Goal: Transaction & Acquisition: Purchase product/service

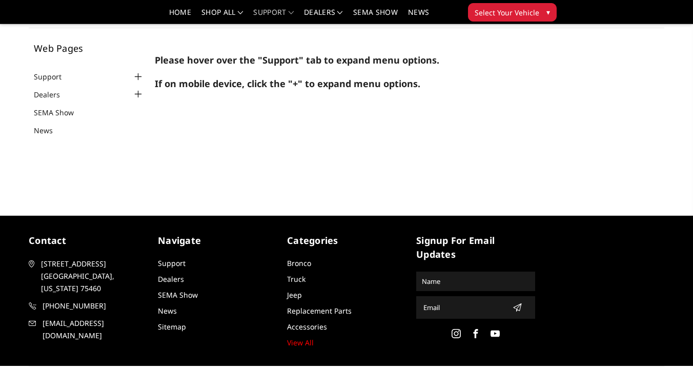
scroll to position [29, 0]
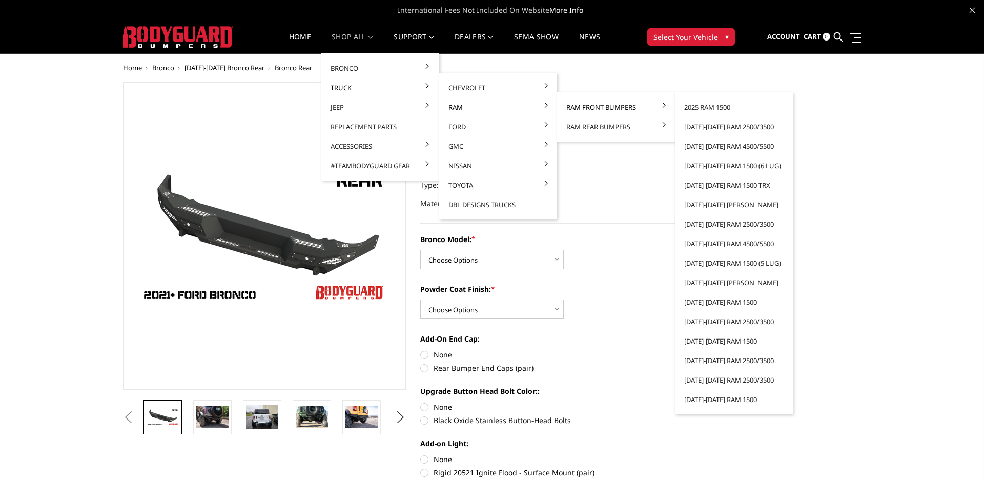
click at [616, 107] on link "Ram Front Bumpers" at bounding box center [616, 106] width 110 height 19
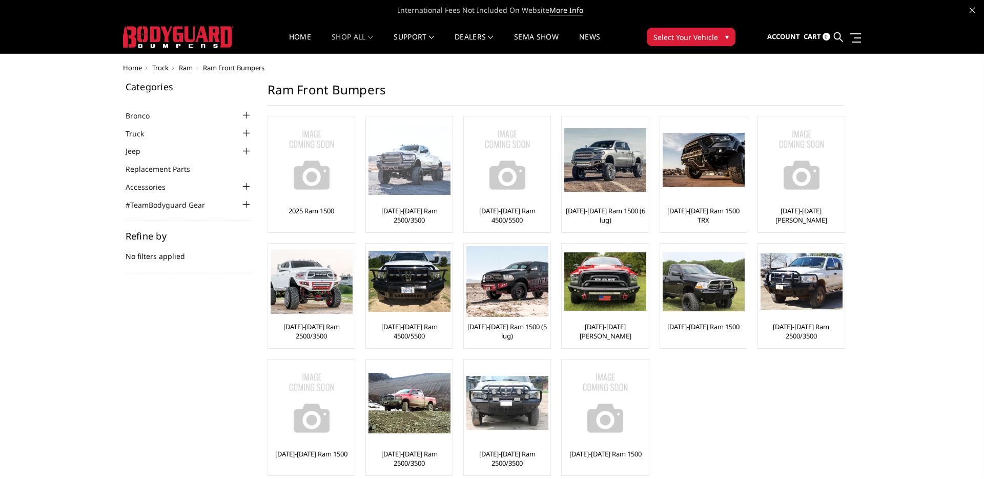
click at [429, 164] on img at bounding box center [409, 160] width 82 height 70
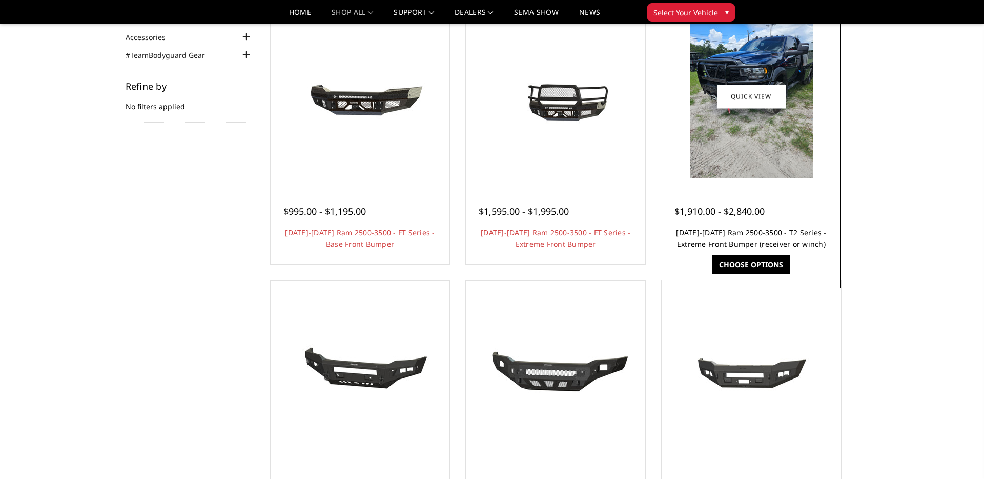
scroll to position [117, 0]
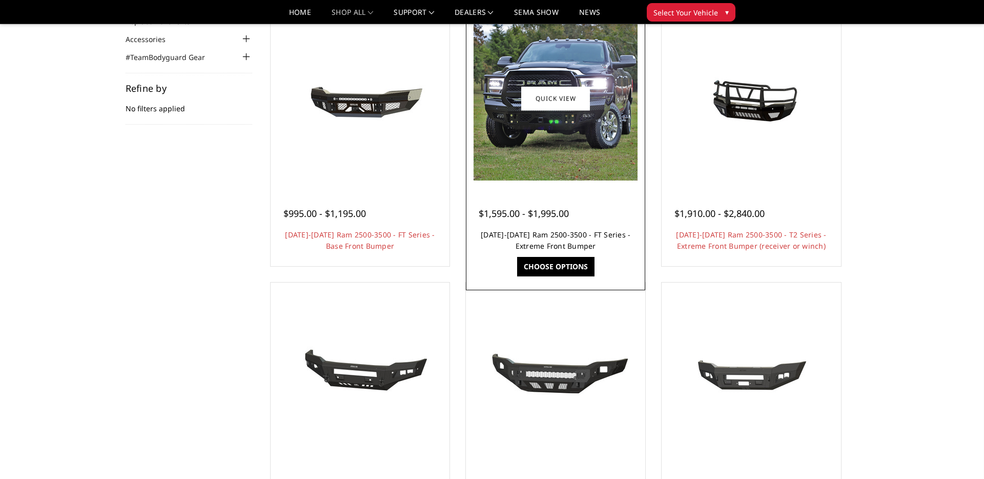
click at [560, 244] on link "2019-2025 Ram 2500-3500 - FT Series - Extreme Front Bumper" at bounding box center [556, 240] width 150 height 21
